Goal: Task Accomplishment & Management: Use online tool/utility

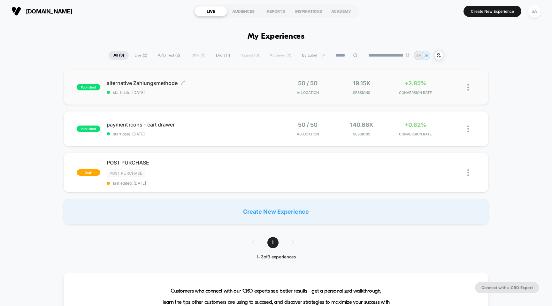
click at [154, 85] on span "alternative Zahlungsmethode Click to edit experience details" at bounding box center [191, 83] width 169 height 6
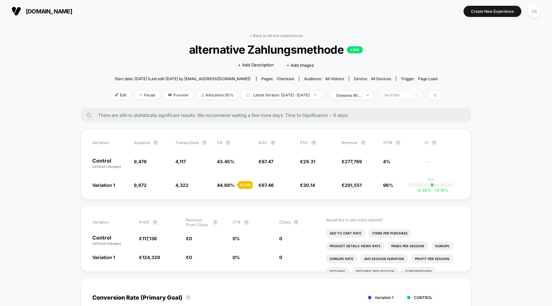
click at [411, 91] on span "No Filter" at bounding box center [401, 95] width 42 height 9
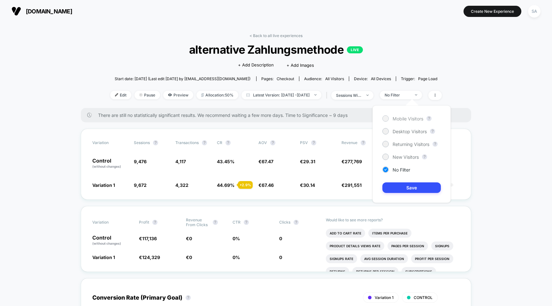
click at [407, 120] on span "Mobile Visitors" at bounding box center [407, 118] width 31 height 5
click at [408, 192] on button "Save" at bounding box center [411, 187] width 58 height 11
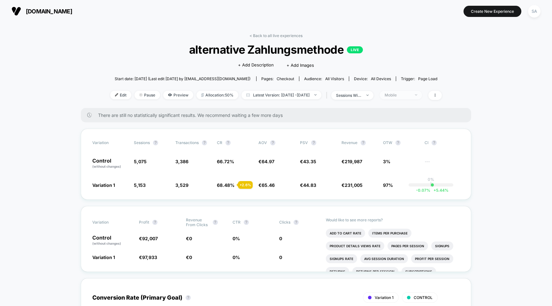
click at [409, 97] on span "Mobile" at bounding box center [401, 95] width 42 height 9
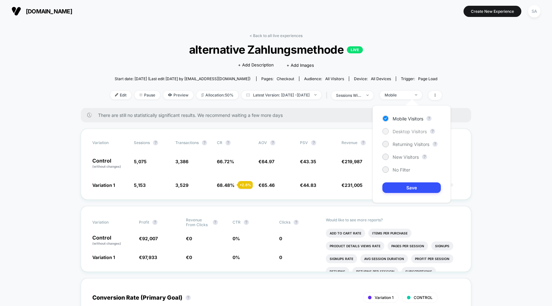
click at [402, 129] on span "Desktop Visitors" at bounding box center [409, 131] width 34 height 5
click at [408, 186] on button "Save" at bounding box center [411, 187] width 58 height 11
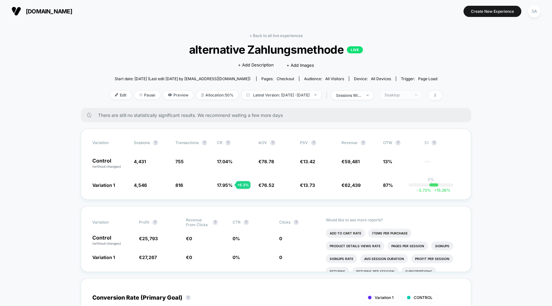
click at [410, 95] on div "Desktop" at bounding box center [397, 95] width 26 height 5
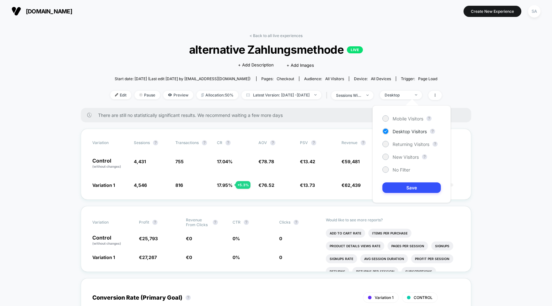
click at [409, 114] on div "Mobile Visitors ? Desktop Visitors ? Returning Visitors ? New Visitors ? No Fil…" at bounding box center [411, 153] width 78 height 97
click at [408, 119] on span "Mobile Visitors" at bounding box center [407, 118] width 31 height 5
click at [410, 191] on button "Save" at bounding box center [411, 187] width 58 height 11
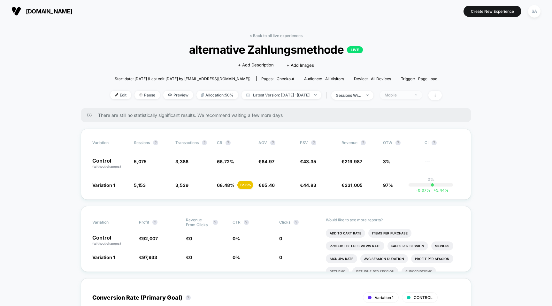
click at [410, 96] on div "Mobile" at bounding box center [397, 95] width 26 height 5
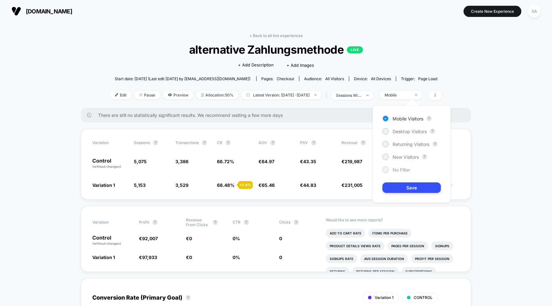
click at [401, 168] on span "No Filter" at bounding box center [401, 169] width 18 height 5
click at [402, 187] on button "Save" at bounding box center [411, 187] width 58 height 11
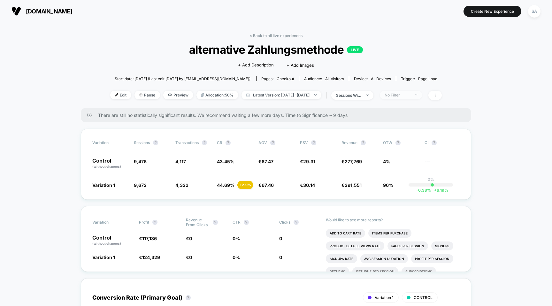
click at [405, 92] on span "No Filter" at bounding box center [401, 95] width 42 height 9
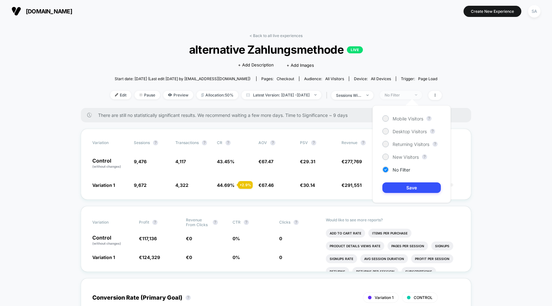
click at [405, 92] on span "No Filter" at bounding box center [401, 95] width 42 height 9
